Goal: Navigation & Orientation: Find specific page/section

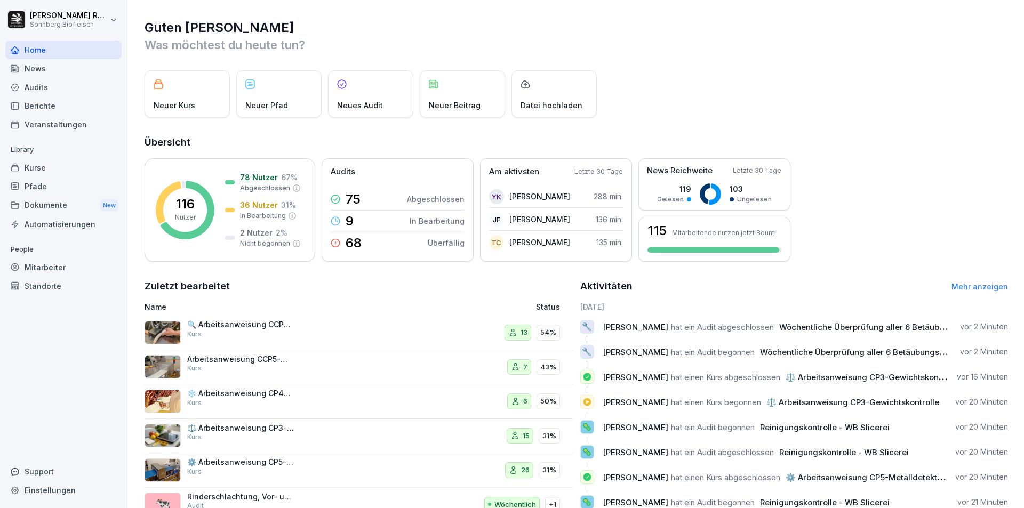
click at [44, 94] on div "Audits" at bounding box center [63, 87] width 116 height 19
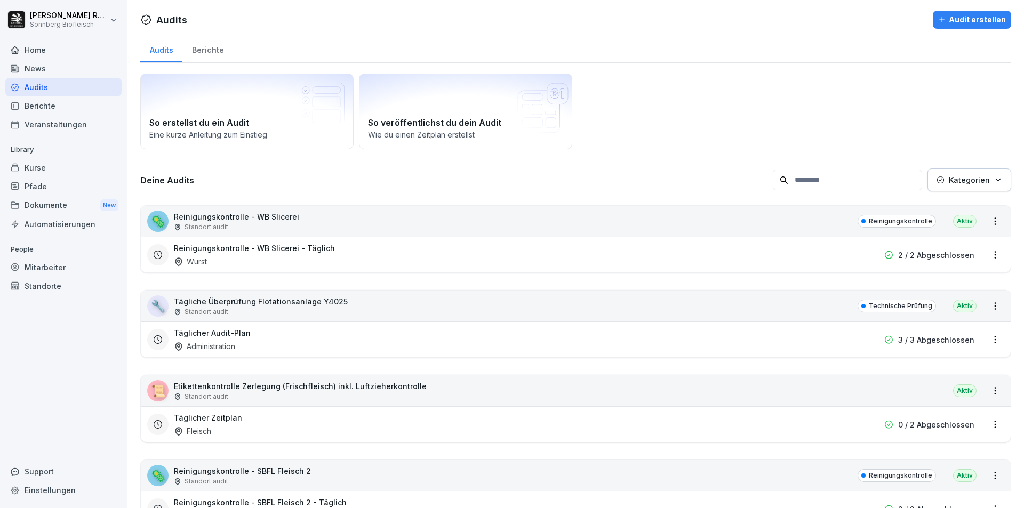
click at [47, 87] on div "Audits" at bounding box center [63, 87] width 116 height 19
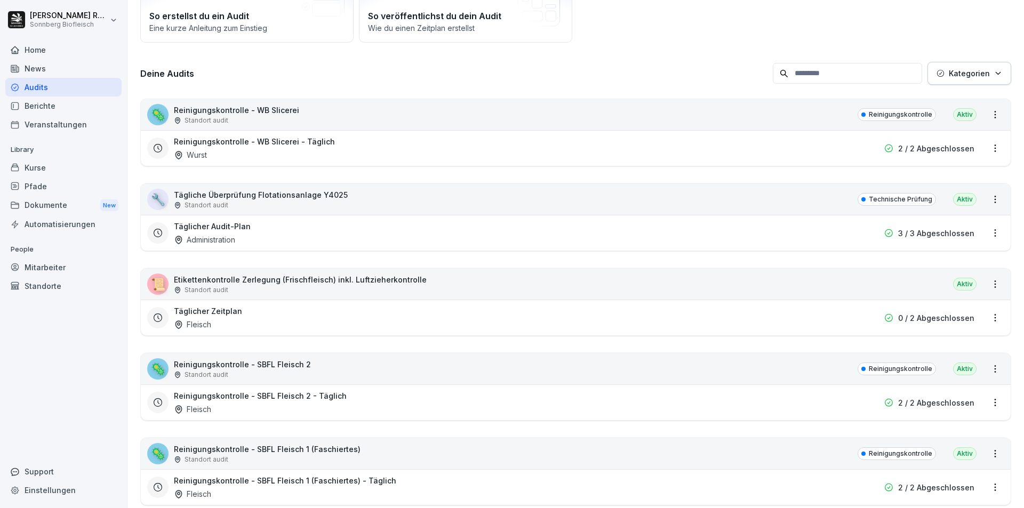
click at [62, 108] on div "Berichte" at bounding box center [63, 106] width 116 height 19
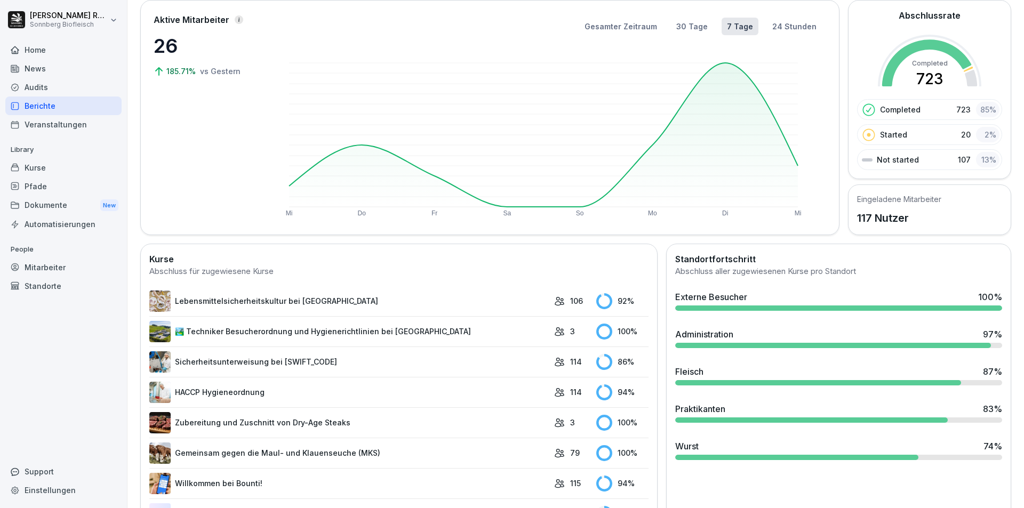
scroll to position [119, 0]
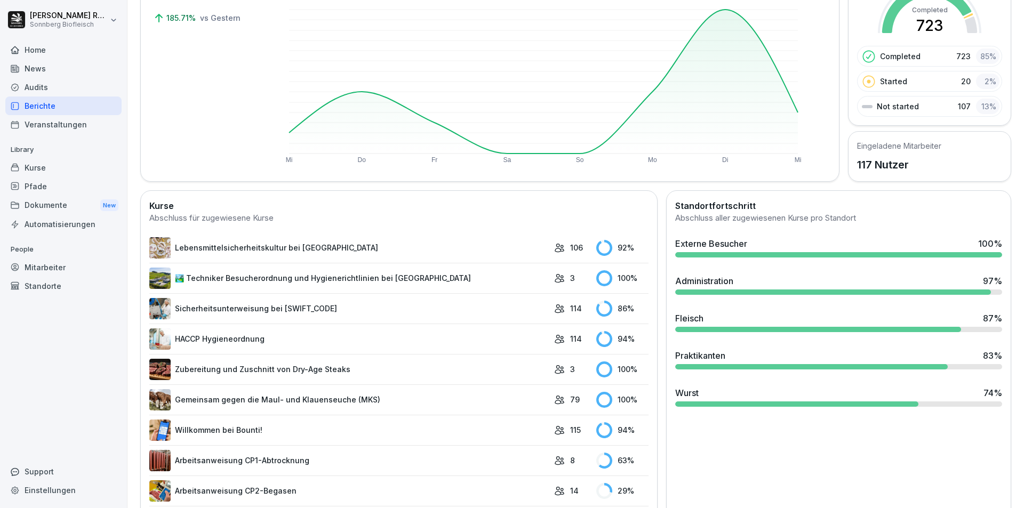
click at [445, 256] on link "Lebensmittelsicherheitskultur bei [GEOGRAPHIC_DATA]" at bounding box center [348, 247] width 399 height 21
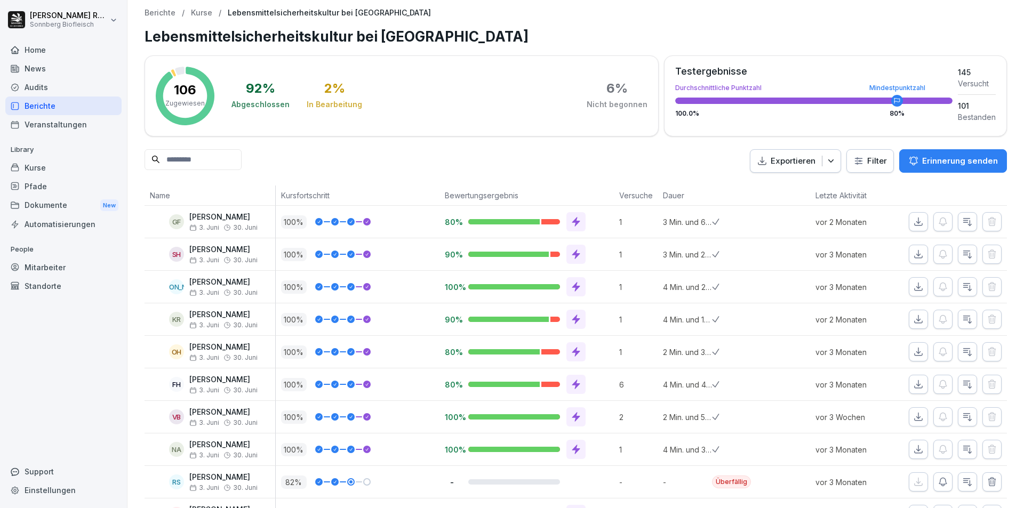
click at [40, 49] on div "Home" at bounding box center [63, 50] width 116 height 19
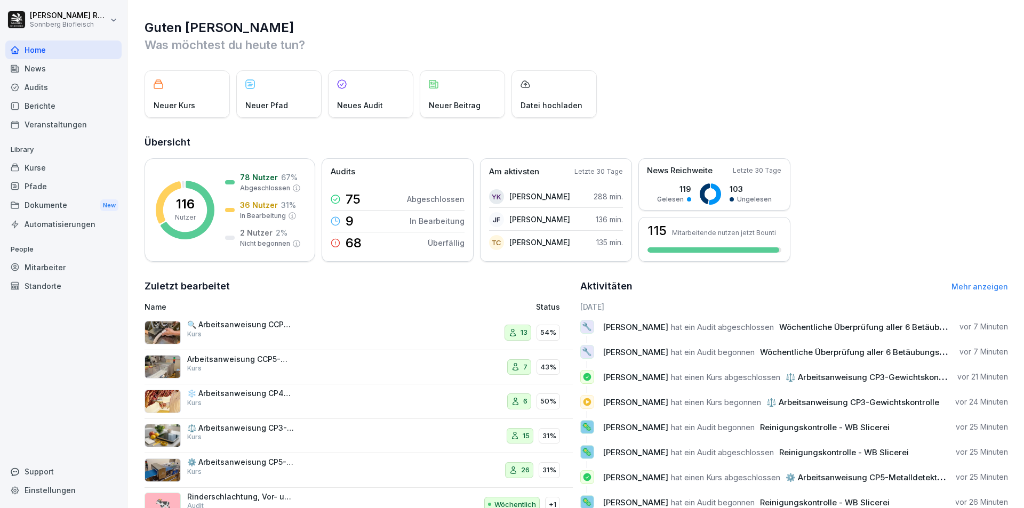
click at [389, 102] on div "Neues Audit" at bounding box center [370, 93] width 85 height 47
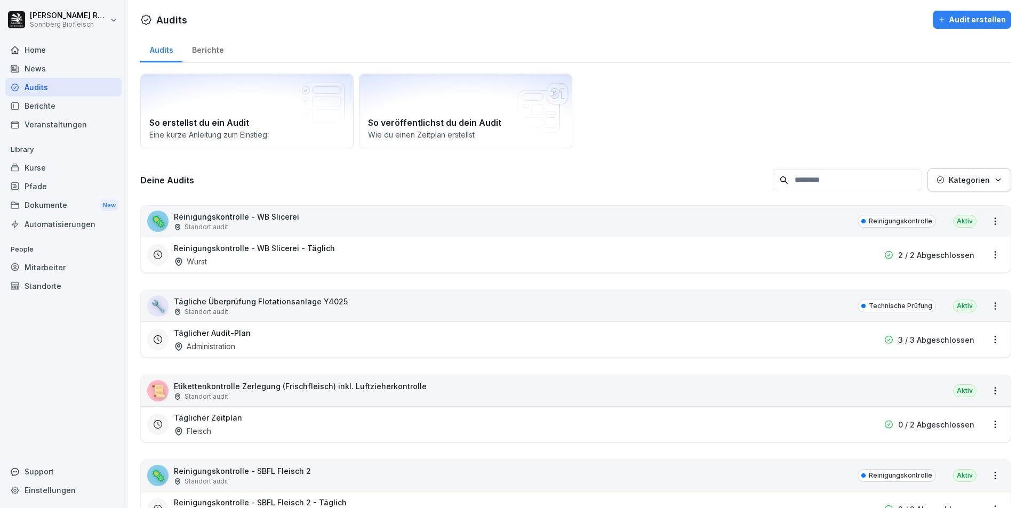
click at [33, 107] on div "Berichte" at bounding box center [63, 106] width 116 height 19
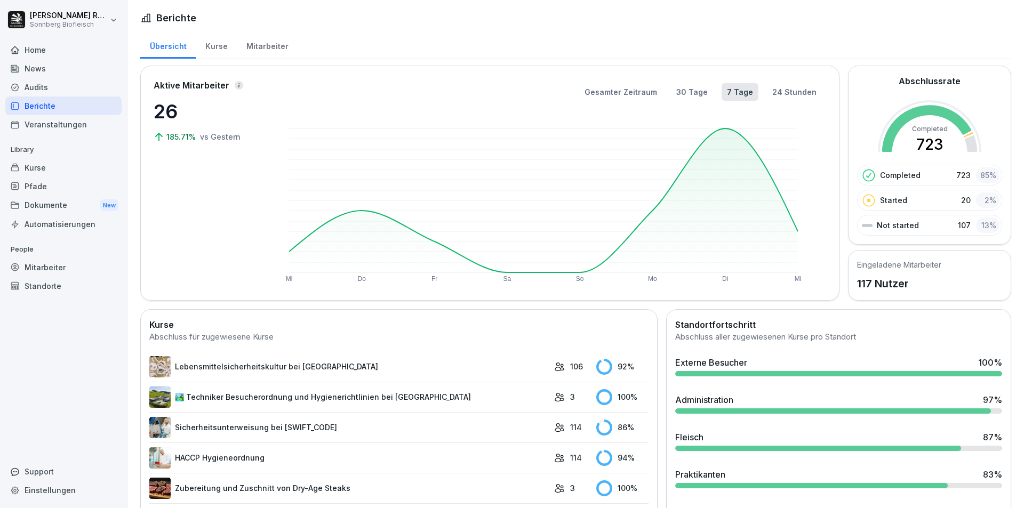
scroll to position [160, 0]
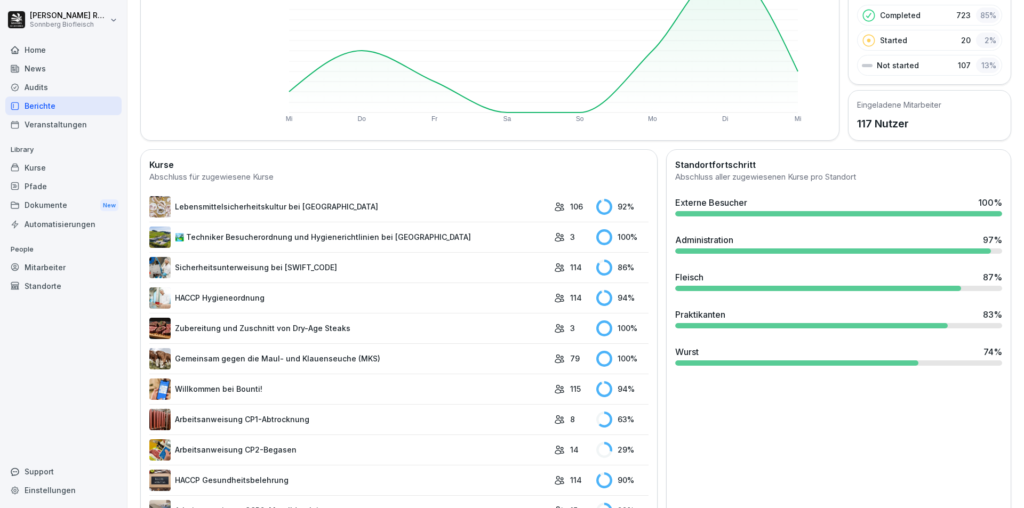
click at [597, 362] on icon at bounding box center [604, 359] width 16 height 16
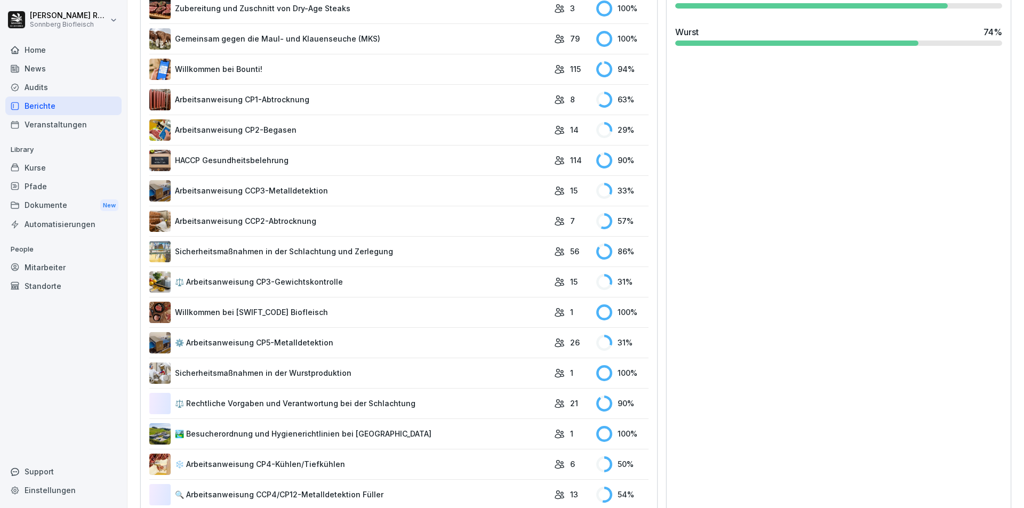
scroll to position [538, 0]
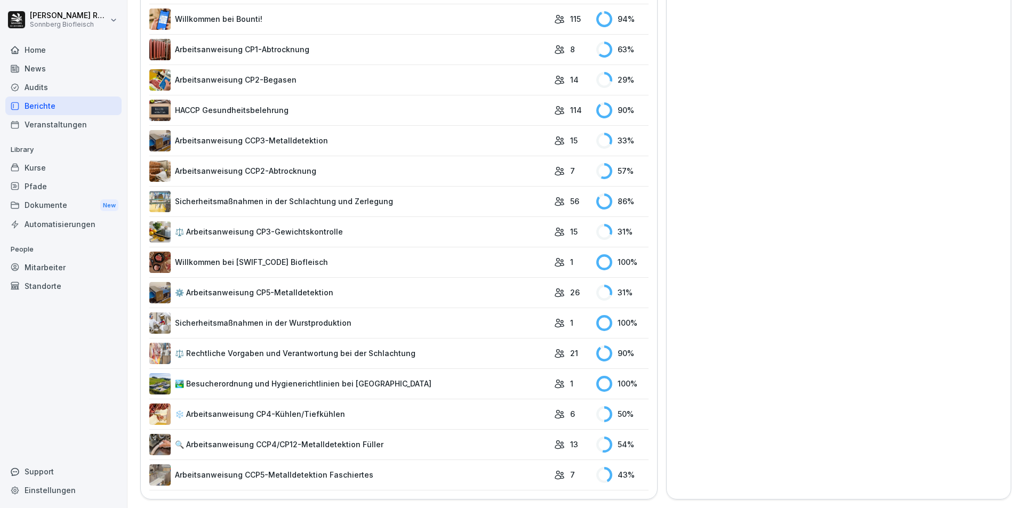
click at [510, 292] on link "⚙️ Arbeitsanweisung CP5-Metalldetektion" at bounding box center [348, 292] width 399 height 21
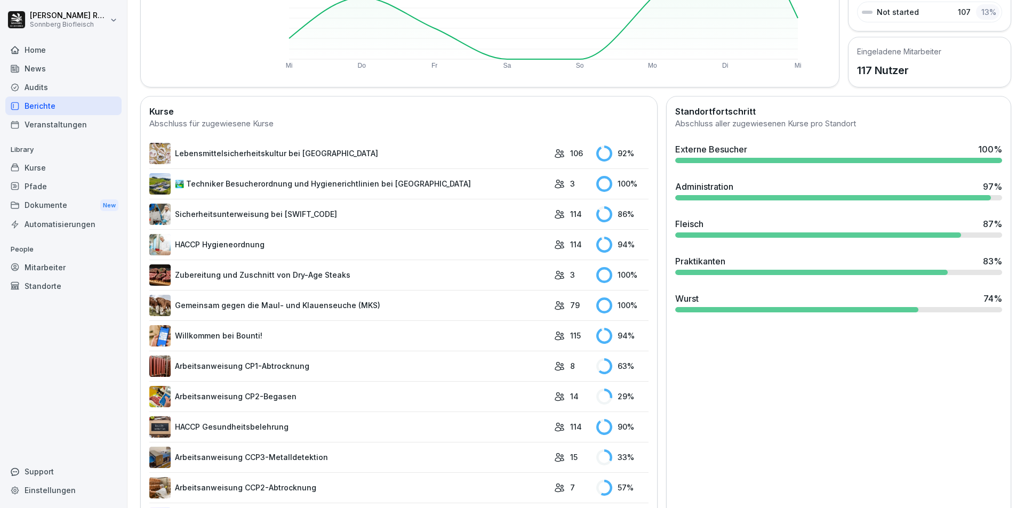
scroll to position [160, 0]
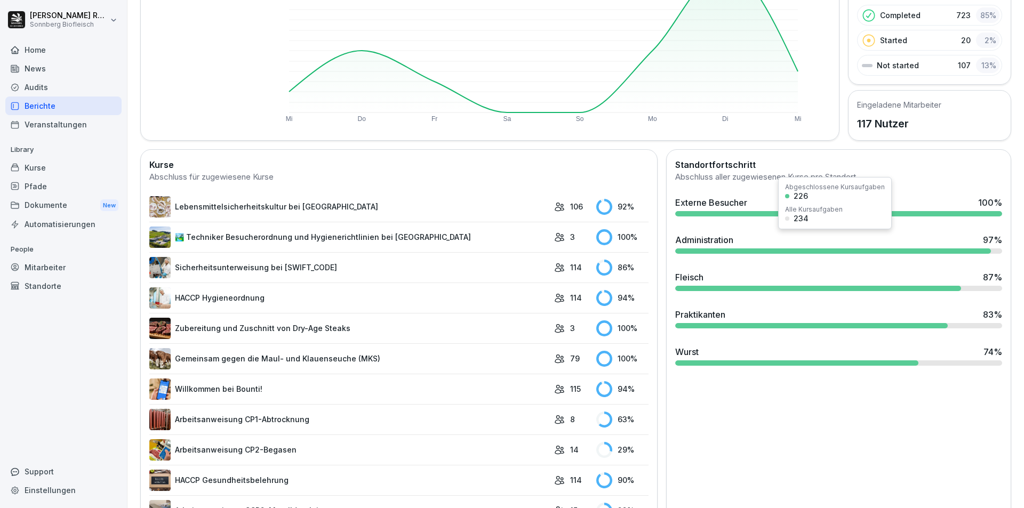
click at [808, 251] on div at bounding box center [833, 250] width 316 height 5
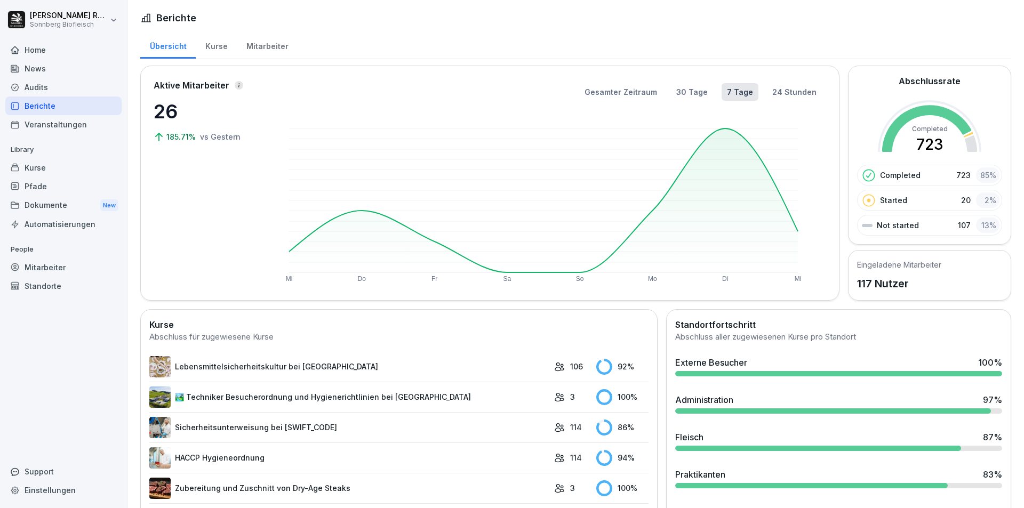
drag, startPoint x: 74, startPoint y: 268, endPoint x: 86, endPoint y: 264, distance: 13.5
click at [74, 269] on div "Mitarbeiter" at bounding box center [63, 267] width 116 height 19
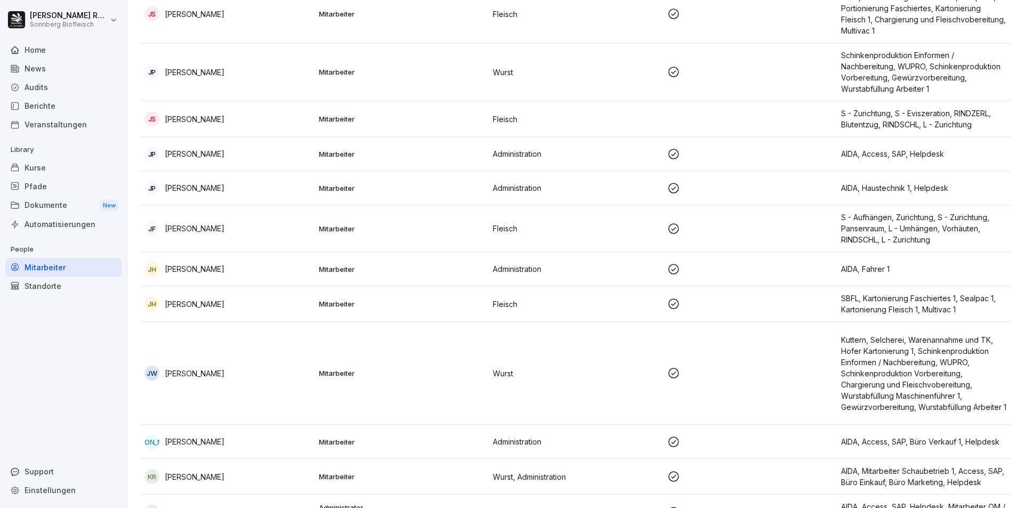
scroll to position [2346, 0]
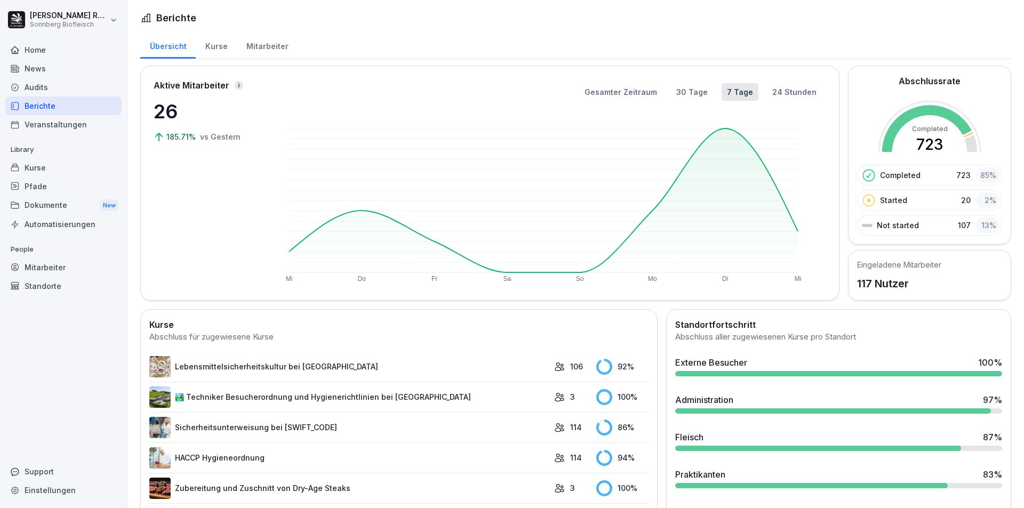
click at [48, 52] on div "Home" at bounding box center [63, 50] width 116 height 19
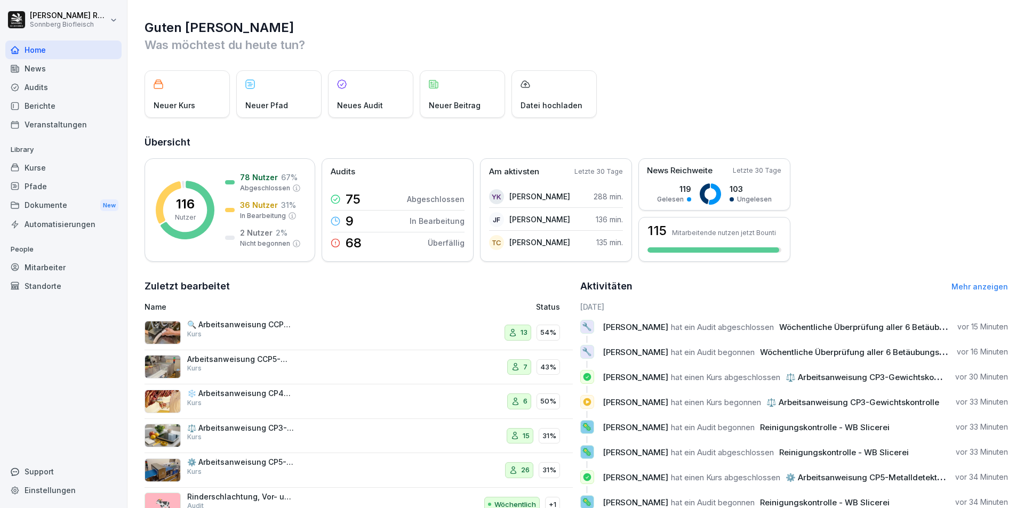
click at [62, 170] on div "Kurse" at bounding box center [63, 167] width 116 height 19
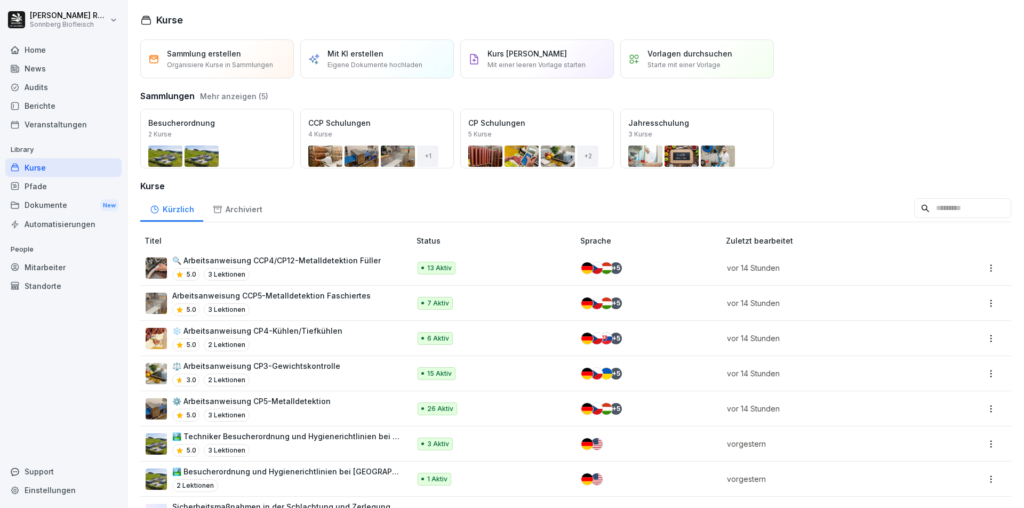
click at [70, 271] on div "Mitarbeiter" at bounding box center [63, 267] width 116 height 19
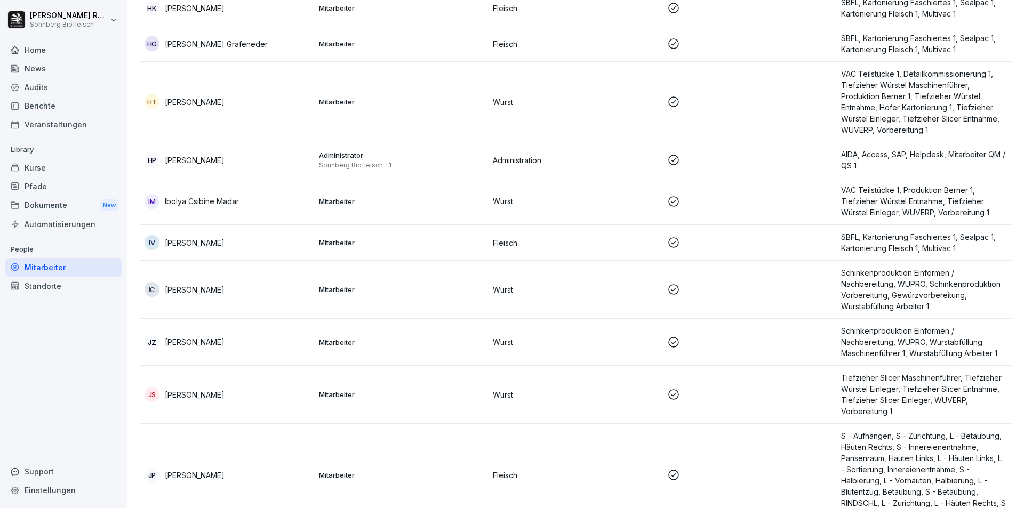
scroll to position [1805, 0]
